Goal: Entertainment & Leisure: Consume media (video, audio)

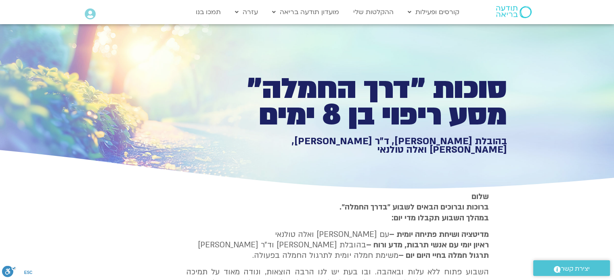
type input "1377.76"
type input "3320.68"
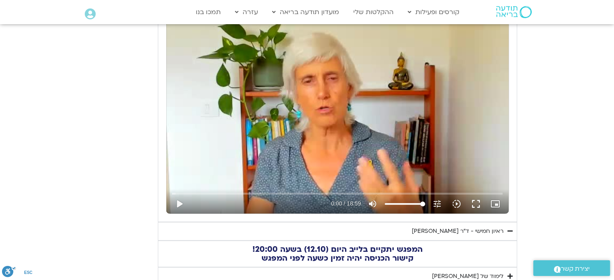
type input "1377.76"
type input "3320.68"
type input "1377.76"
type input "3320.68"
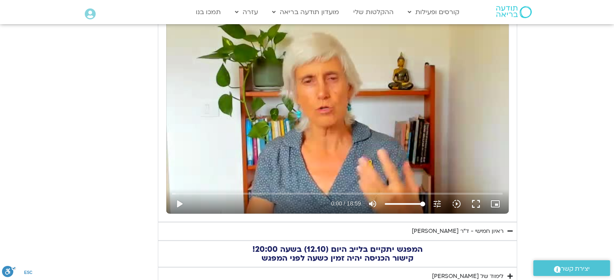
type input "1377.76"
type input "3320.68"
type input "1377.76"
type input "3320.68"
type input "1377.76"
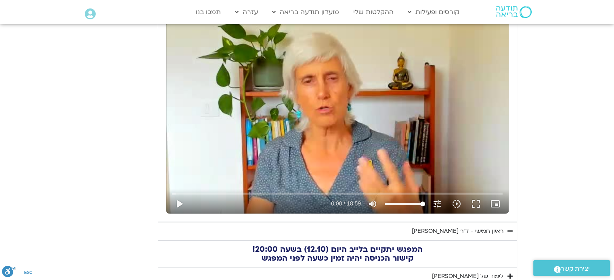
type input "3320.68"
type input "1377.76"
type input "3320.68"
type input "1377.76"
type input "3320.68"
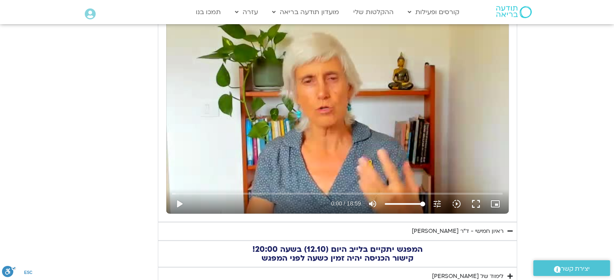
type input "1377.76"
type input "3320.68"
type input "1377.76"
type input "3320.68"
type input "1377.76"
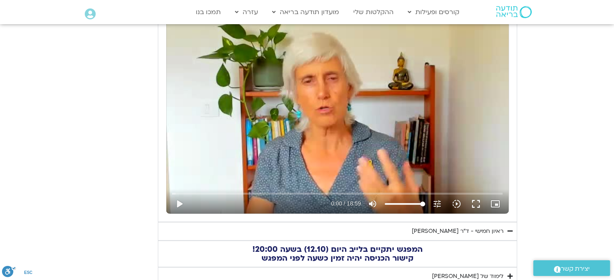
type input "3320.68"
type input "1377.76"
type input "3320.68"
type input "1377.76"
type input "3320.68"
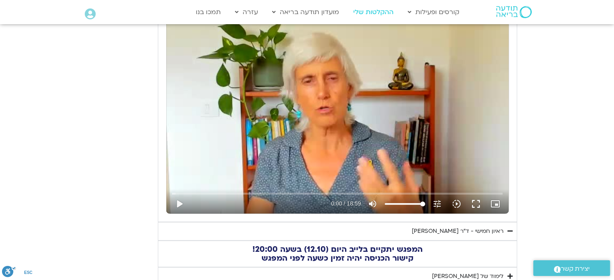
type input "1377.76"
type input "3320.68"
type input "1377.76"
type input "3320.68"
type input "1377.76"
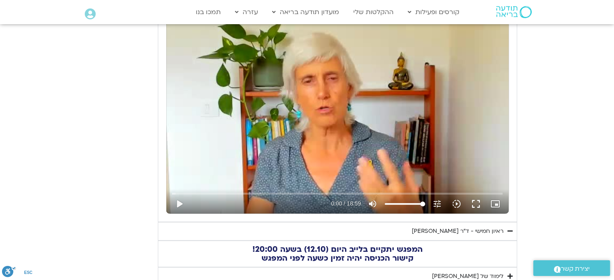
type input "3320.68"
type input "1377.76"
type input "3320.68"
type input "1377.76"
type input "3320.68"
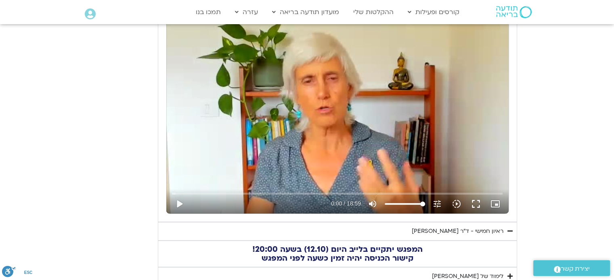
type input "1377.76"
type input "3320.68"
type input "1377.76"
type input "3320.68"
type input "1377.76"
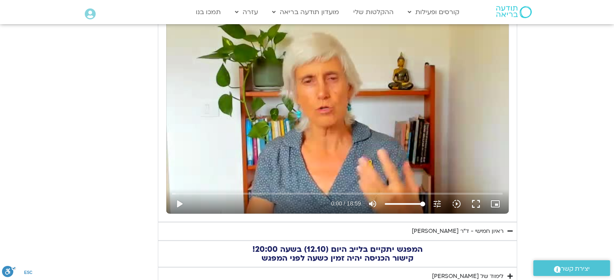
type input "3320.68"
type input "1377.76"
type input "3320.68"
type input "1377.76"
type input "3320.68"
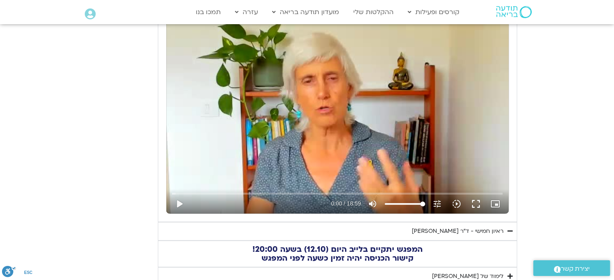
type input "1377.76"
type input "3320.68"
type input "1377.76"
type input "3320.68"
type input "1377.76"
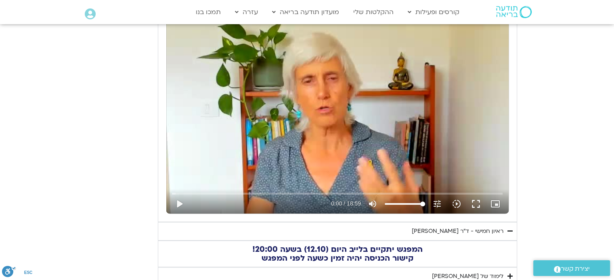
type input "3320.68"
type input "1377.76"
type input "3320.68"
type input "1377.76"
type input "3320.68"
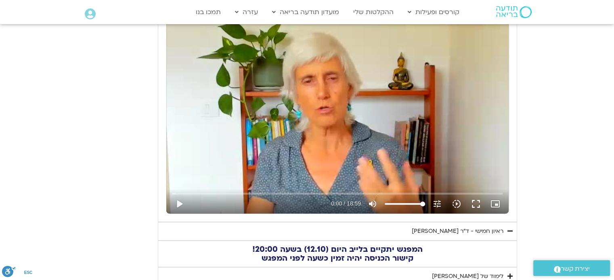
type input "1377.76"
type input "3320.68"
type input "1377.76"
type input "3320.68"
type input "1377.76"
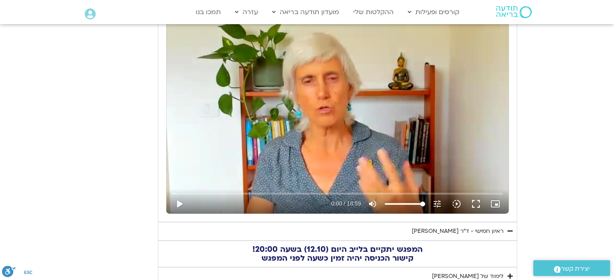
type input "3320.68"
type input "1377.76"
type input "3320.68"
type input "1377.76"
type input "3320.68"
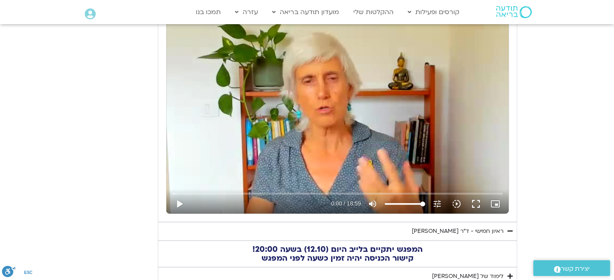
type input "1377.76"
type input "3320.68"
type input "1377.76"
type input "3320.68"
type input "1377.76"
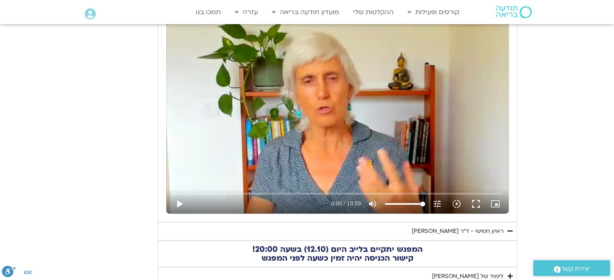
type input "3320.68"
type input "1377.76"
type input "3320.68"
type input "1377.76"
type input "3320.68"
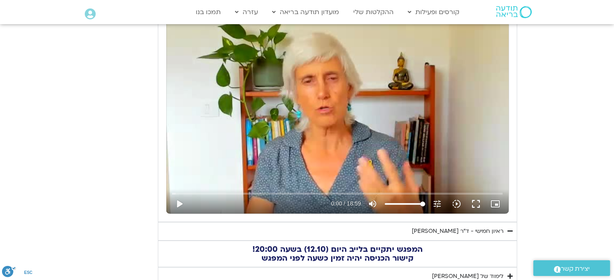
type input "1377.76"
type input "3320.68"
type input "1377.76"
type input "3320.68"
type input "1377.76"
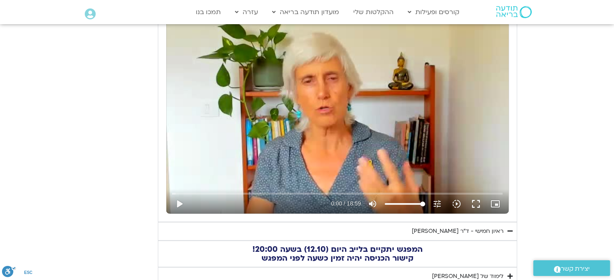
type input "3320.68"
type input "1377.76"
type input "3320.68"
type input "1377.76"
type input "3320.68"
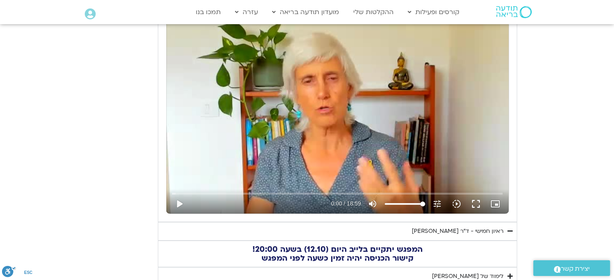
type input "1377.76"
type input "3320.68"
type input "1377.76"
type input "3320.68"
type input "1377.76"
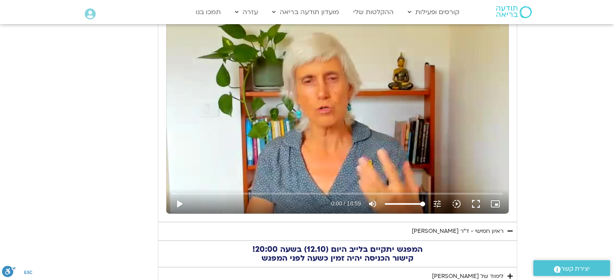
type input "3320.68"
type input "1377.76"
type input "3320.68"
type input "1377.76"
type input "3320.68"
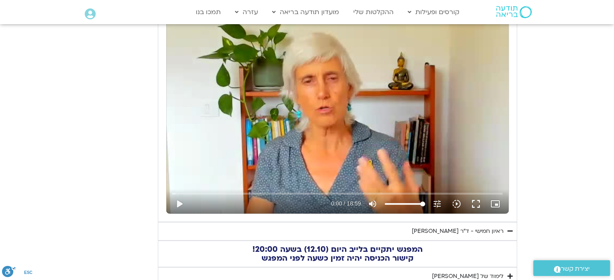
type input "1377.76"
type input "3320.68"
type input "1377.76"
type input "3320.68"
type input "1377.76"
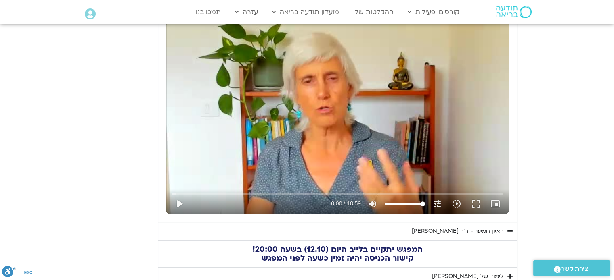
type input "3320.68"
type input "1377.76"
type input "3320.68"
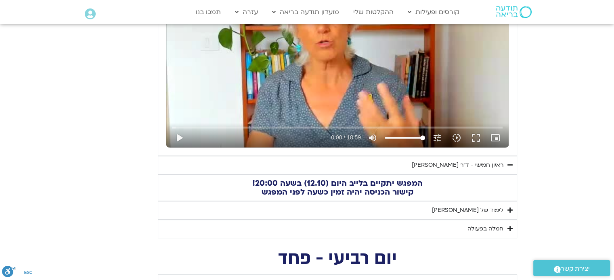
type input "1377.76"
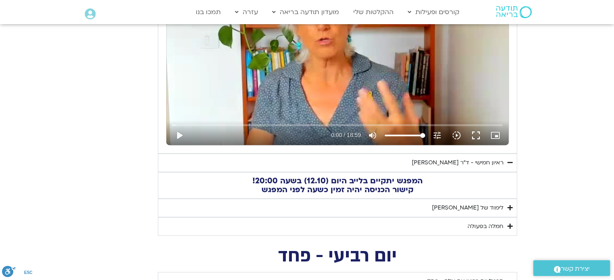
type input "3320.68"
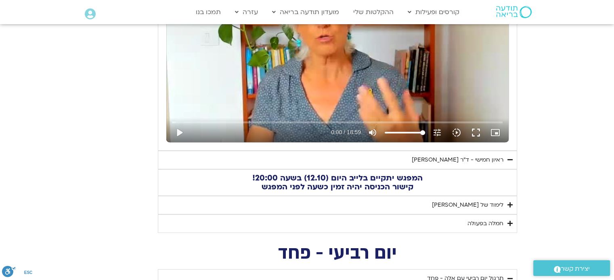
type input "1377.76"
type input "3320.68"
type input "1377.76"
type input "3320.68"
type input "1377.76"
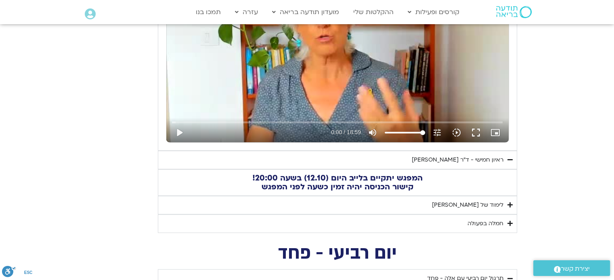
type input "3320.68"
type input "1377.76"
type input "3320.68"
type input "1377.76"
type input "3320.68"
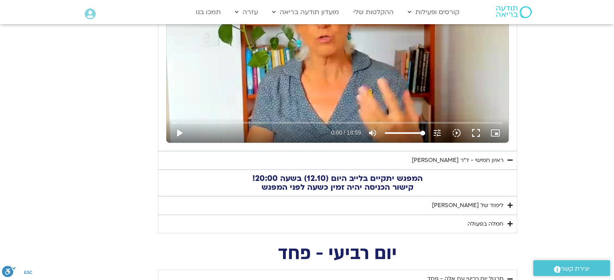
type input "1377.76"
type input "3320.68"
type input "1377.76"
type input "3320.68"
type input "1377.76"
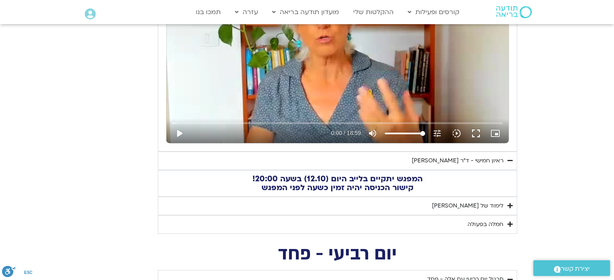
type input "3320.68"
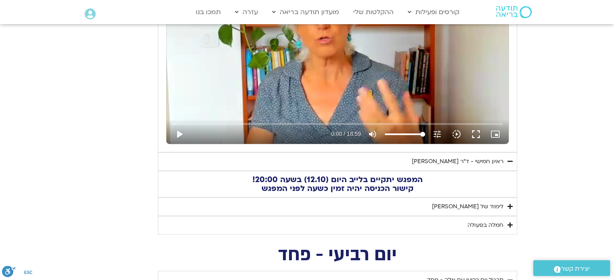
type input "1377.76"
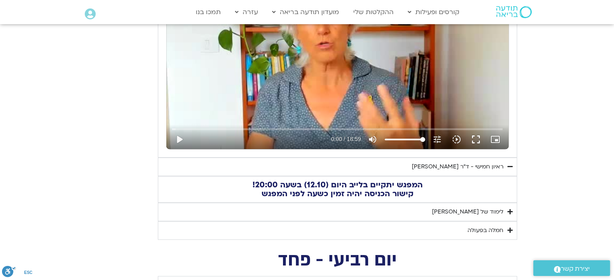
type input "3320.68"
type input "1377.76"
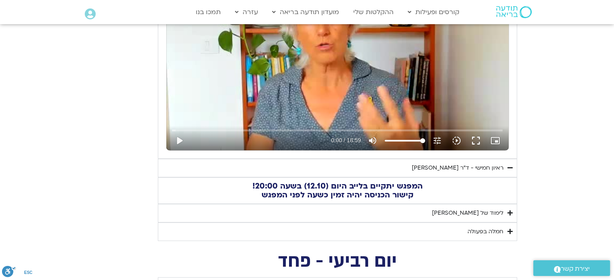
type input "3320.68"
type input "1377.76"
type input "3320.68"
type input "1377.76"
type input "3320.68"
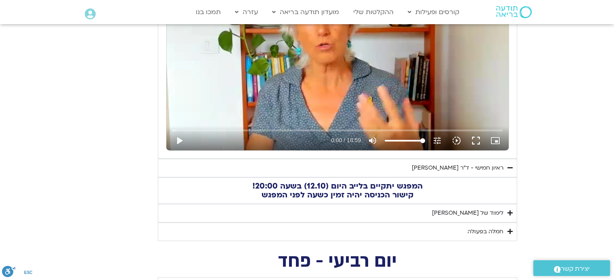
type input "1377.76"
type input "3320.68"
type input "1377.76"
type input "3320.68"
type input "1377.76"
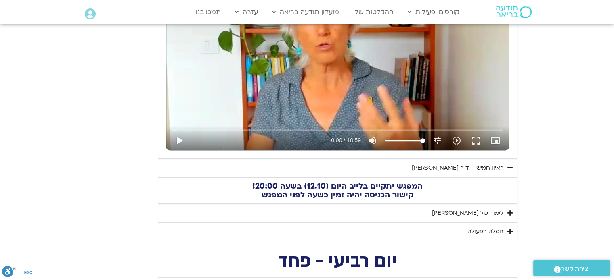
type input "3320.68"
type input "1377.76"
type input "3320.68"
type input "1377.76"
type input "3320.68"
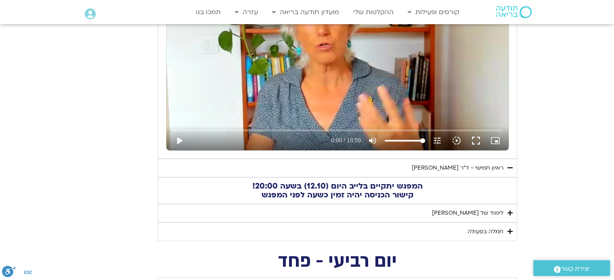
type input "1377.76"
type input "3320.68"
type input "1377.76"
type input "3320.68"
type input "1377.76"
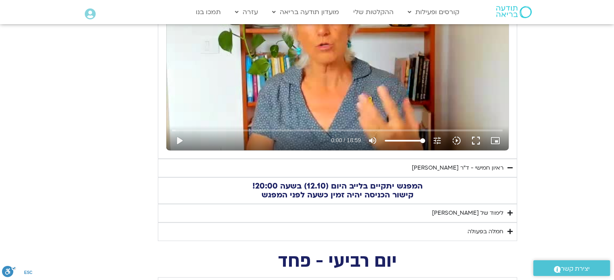
type input "3320.68"
type input "1377.76"
type input "3320.68"
type input "1377.76"
type input "3320.68"
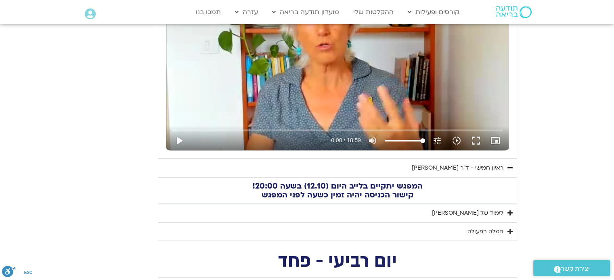
type input "1377.76"
type input "3320.68"
type input "1377.76"
type input "3320.68"
type input "1377.76"
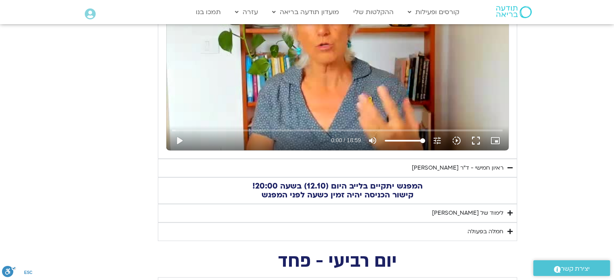
type input "3320.68"
type input "1377.76"
type input "3320.68"
type input "1377.76"
type input "3320.68"
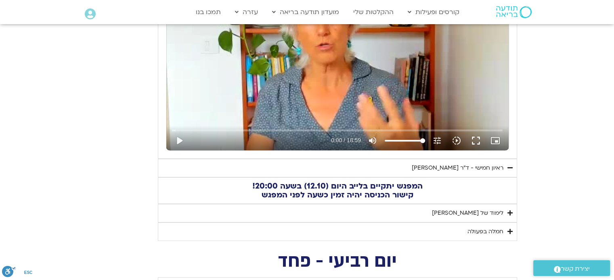
type input "1377.76"
type input "3320.68"
type input "1377.76"
type input "3320.68"
type input "1377.76"
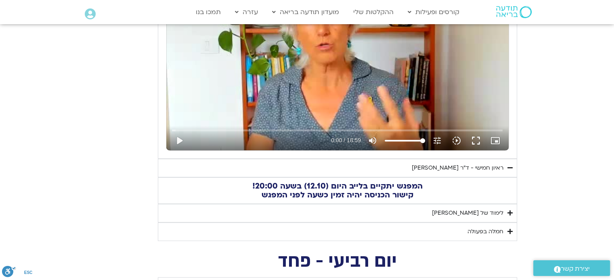
type input "3320.68"
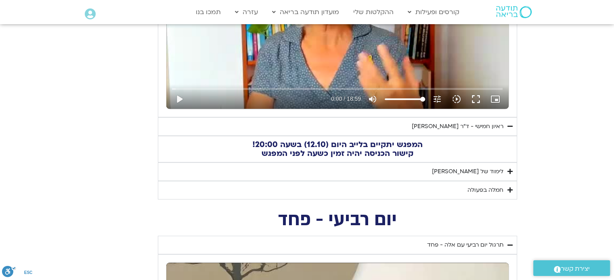
type input "1377.76"
type input "3320.68"
type input "1377.76"
type input "3320.68"
type input "1377.76"
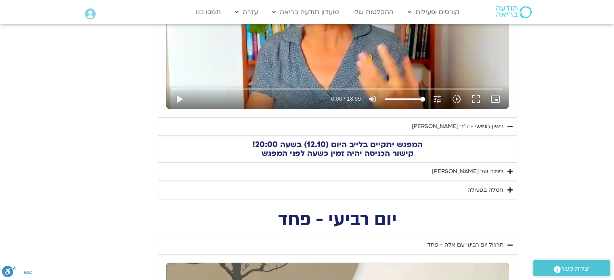
type input "3320.68"
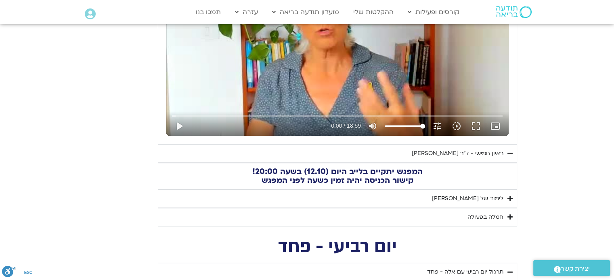
type input "1377.76"
type input "3320.68"
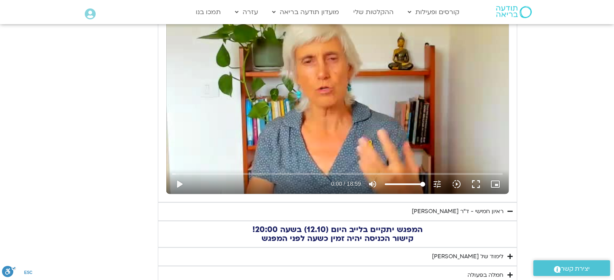
type input "1377.76"
type input "3320.68"
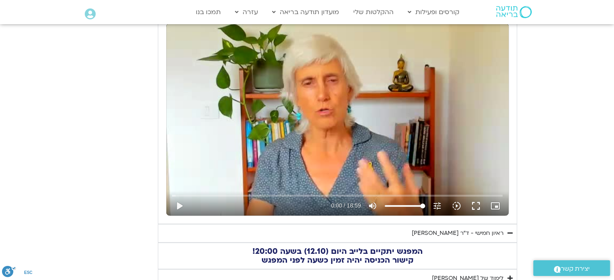
type input "1377.76"
type input "3320.68"
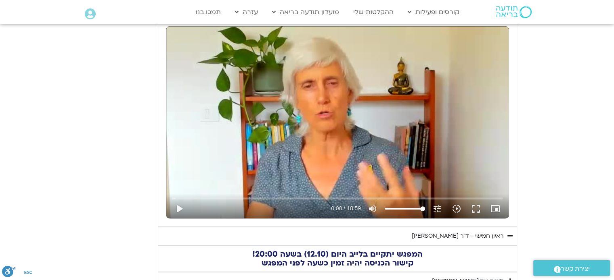
type input "1377.76"
type input "3320.68"
type input "1377.76"
type input "3320.68"
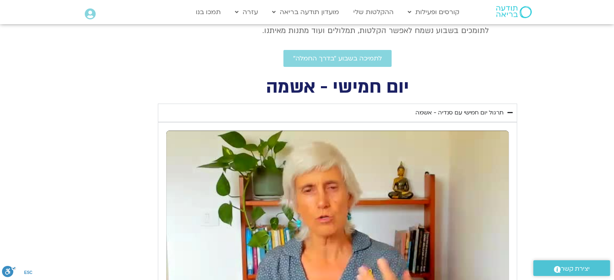
type input "1377.76"
type input "3320.68"
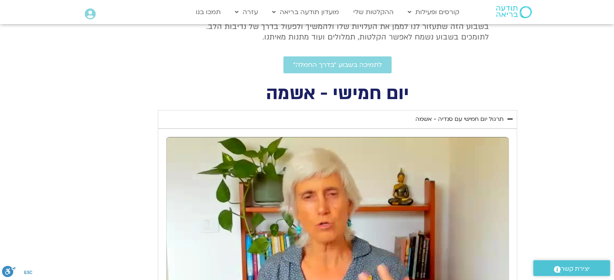
type input "1377.76"
type input "3320.68"
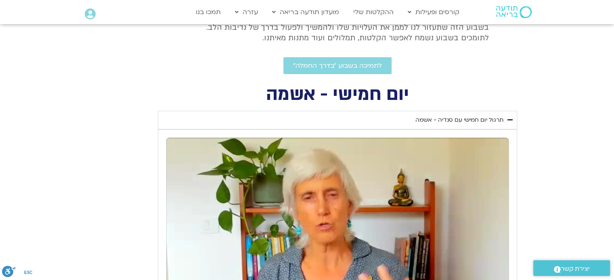
type input "1377.76"
type input "3320.68"
type input "1377.76"
type input "3320.68"
type input "1377.76"
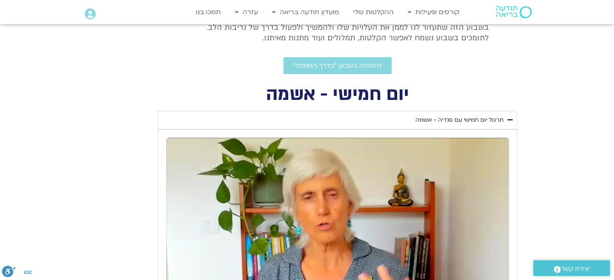
type input "3320.68"
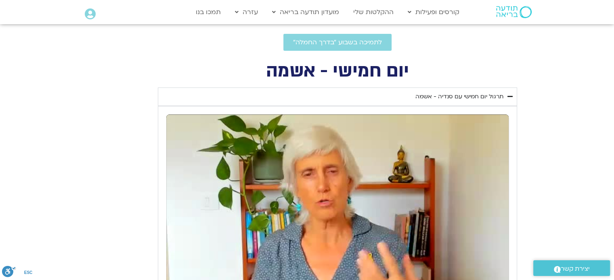
type input "1377.76"
type input "3320.68"
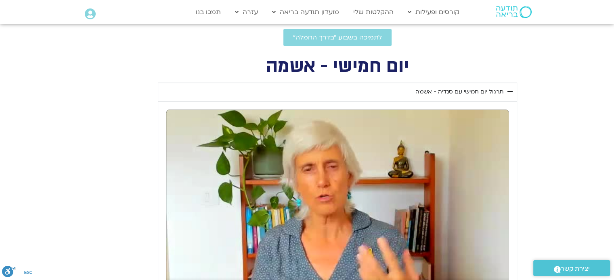
type input "1377.76"
type input "3320.68"
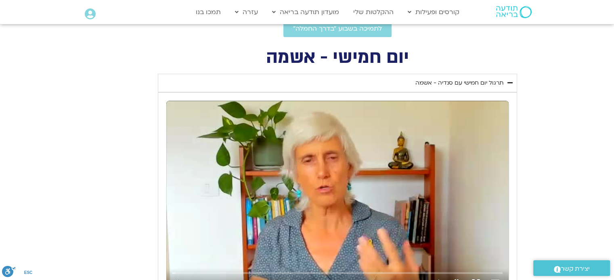
type input "1377.76"
type input "3320.68"
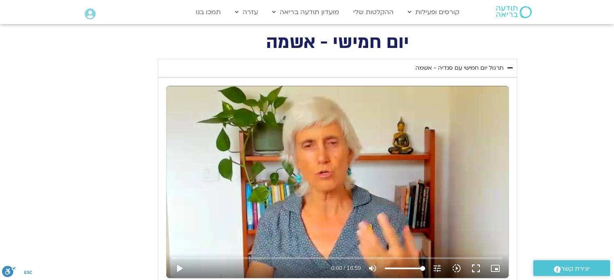
type input "1377.76"
type input "3320.68"
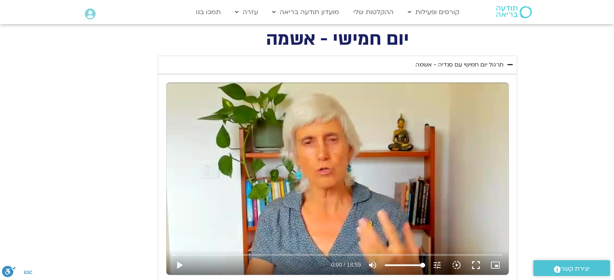
scroll to position [355, 0]
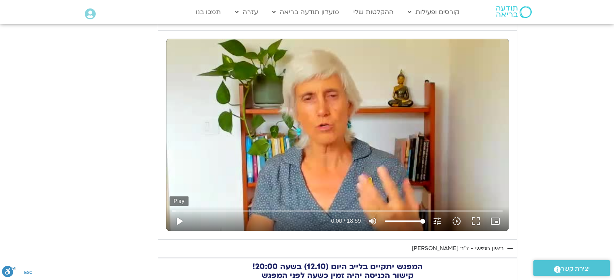
click at [179, 224] on button "play_arrow" at bounding box center [178, 221] width 19 height 19
click at [474, 226] on button "fullscreen" at bounding box center [475, 221] width 19 height 19
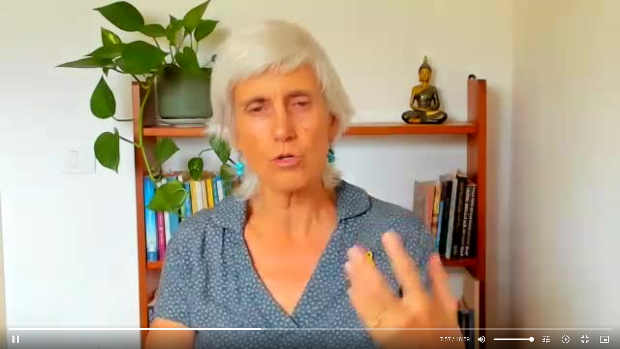
click at [476, 156] on div "Skip Ad 17:08 pause 7:57 / 18:59 volume_up Mute tune Resolution Auto 240p slow_…" at bounding box center [310, 174] width 620 height 349
click at [470, 155] on div "Skip Ad 17:08 play_arrow 7:57 / 18:59 volume_up Mute tune Resolution Auto 240p …" at bounding box center [310, 174] width 620 height 349
click at [343, 280] on input "Seek" at bounding box center [309, 328] width 602 height 5
click at [391, 280] on input "Seek" at bounding box center [309, 328] width 602 height 5
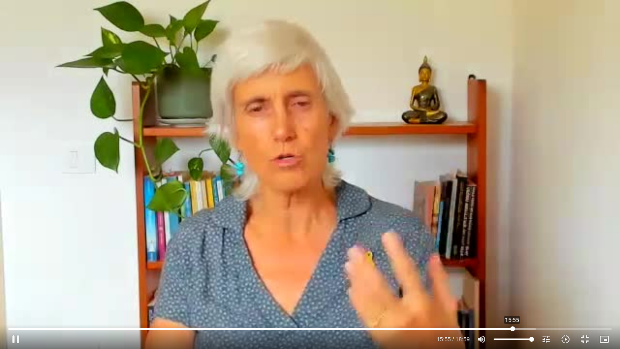
click at [512, 280] on input "Seek" at bounding box center [309, 328] width 602 height 5
click at [505, 280] on input "Seek" at bounding box center [309, 328] width 602 height 5
click at [493, 280] on input "Seek" at bounding box center [309, 328] width 602 height 5
click at [488, 280] on input "Seek" at bounding box center [309, 328] width 602 height 5
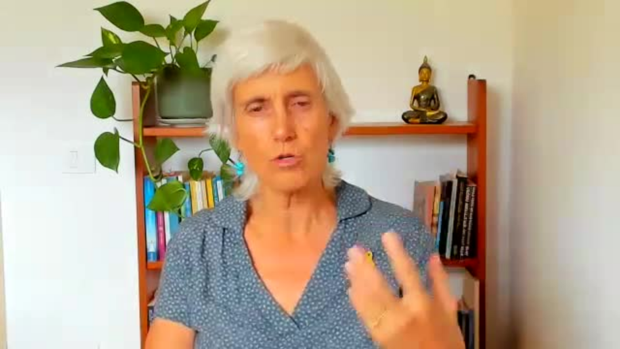
click at [489, 280] on div "Skip Ad 14:59 pause 15:13 / 18:59 volume_up Mute tune Resolution Auto 240p slow…" at bounding box center [310, 174] width 620 height 349
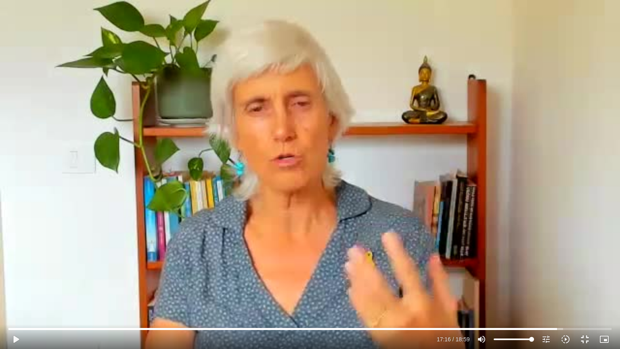
click at [489, 280] on div "Skip Ad 14:59 play_arrow 17:16 / 18:59 volume_up Mute tune Resolution Auto 240p…" at bounding box center [310, 174] width 620 height 349
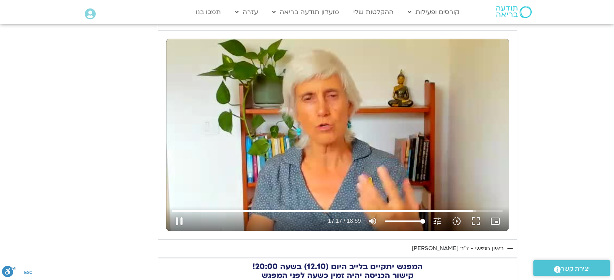
click at [399, 171] on div "Skip Ad 12:40 pause 17:17 / 18:59 volume_up Mute tune Resolution Auto 240p slow…" at bounding box center [337, 135] width 342 height 192
click at [468, 211] on input "Seek" at bounding box center [337, 211] width 330 height 5
click at [417, 167] on div "Skip Ad 17:03 play_arrow 17:08 / 18:59 volume_up Mute tune Resolution Auto 240p…" at bounding box center [337, 135] width 342 height 192
click at [477, 220] on button "fullscreen" at bounding box center [475, 221] width 19 height 19
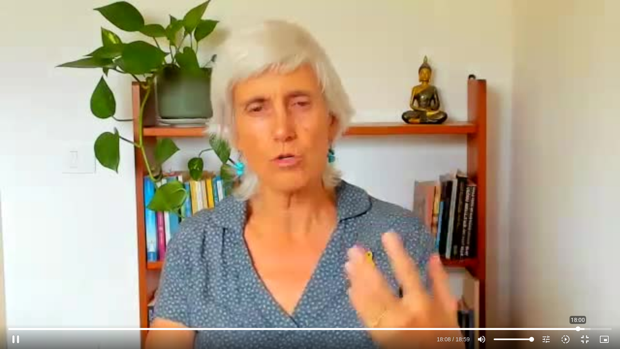
click at [578, 280] on input "Seek" at bounding box center [309, 328] width 602 height 5
click at [571, 280] on input "Seek" at bounding box center [309, 328] width 602 height 5
click at [597, 280] on input "Seek" at bounding box center [309, 328] width 602 height 5
click at [582, 280] on input "Seek" at bounding box center [309, 328] width 602 height 5
click at [569, 280] on input "Seek" at bounding box center [309, 328] width 602 height 5
